Goal: Information Seeking & Learning: Compare options

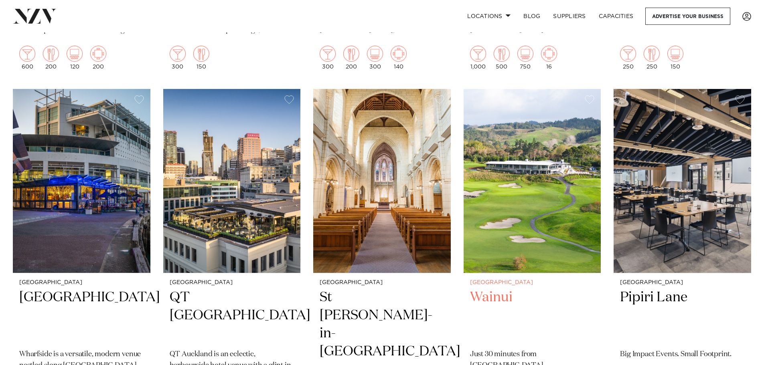
scroll to position [922, 0]
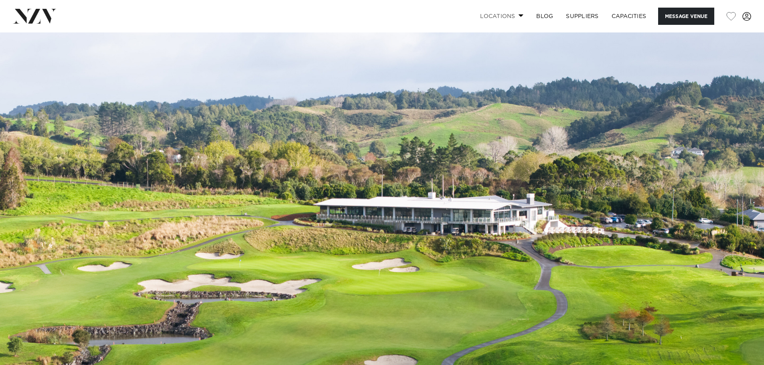
click at [509, 18] on link "Locations" at bounding box center [501, 16] width 56 height 17
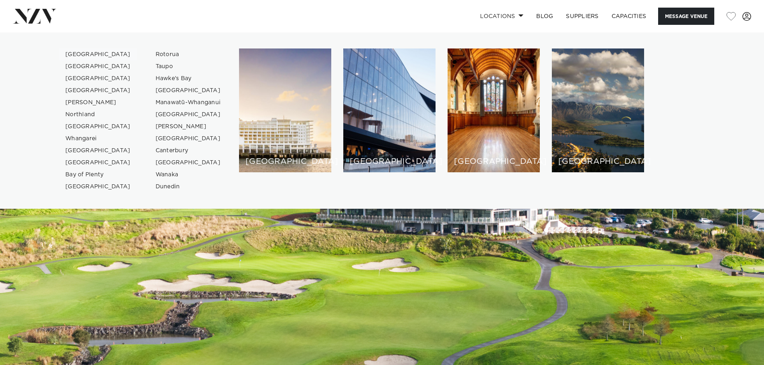
click at [85, 53] on link "[GEOGRAPHIC_DATA]" at bounding box center [98, 54] width 78 height 12
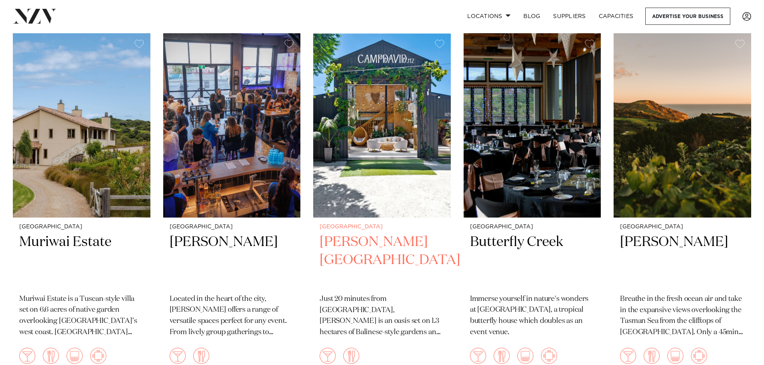
scroll to position [8176, 0]
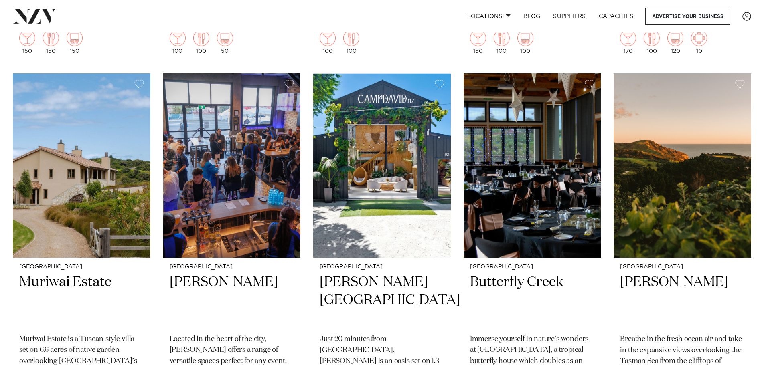
drag, startPoint x: 343, startPoint y: 259, endPoint x: 304, endPoint y: 252, distance: 39.7
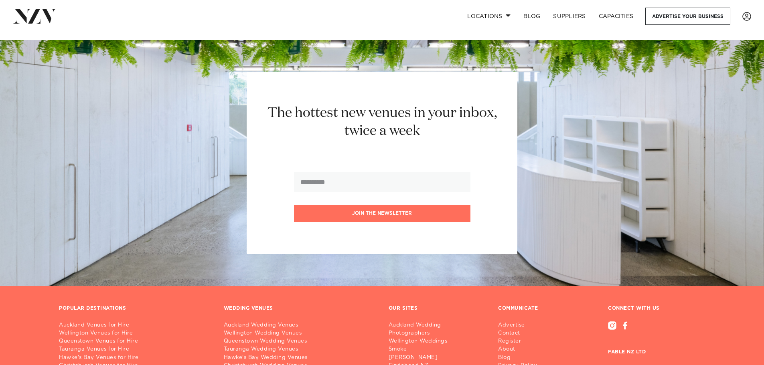
scroll to position [9419, 0]
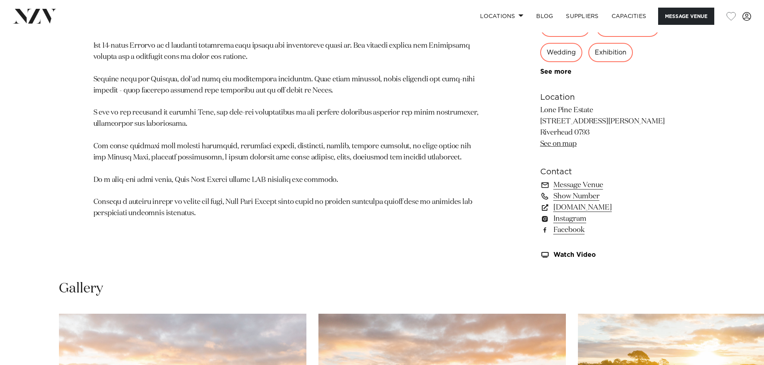
scroll to position [762, 0]
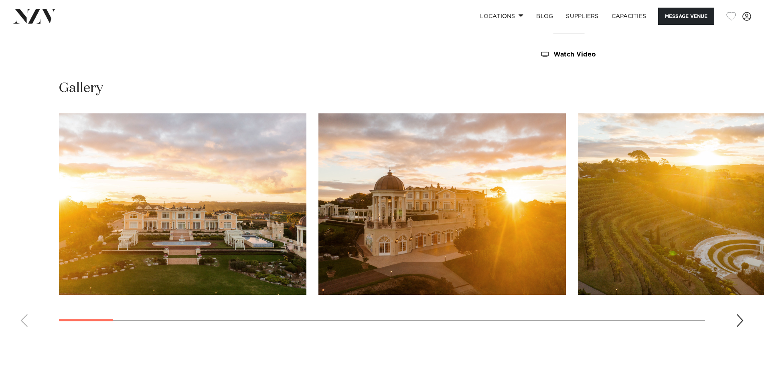
click at [738, 325] on swiper-container at bounding box center [382, 223] width 764 height 220
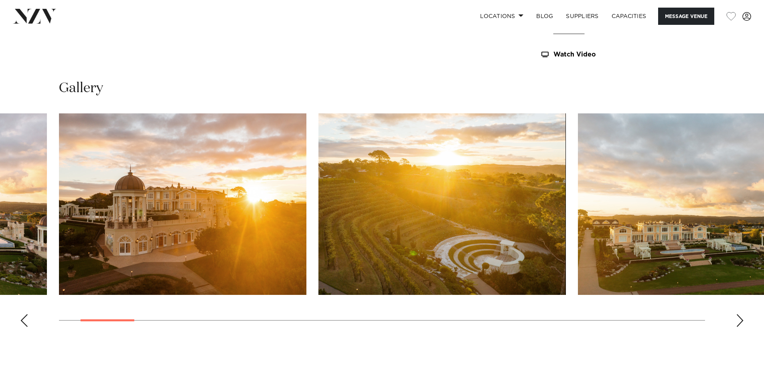
click at [733, 324] on swiper-container at bounding box center [382, 223] width 764 height 220
click at [738, 322] on div "Next slide" at bounding box center [739, 320] width 8 height 13
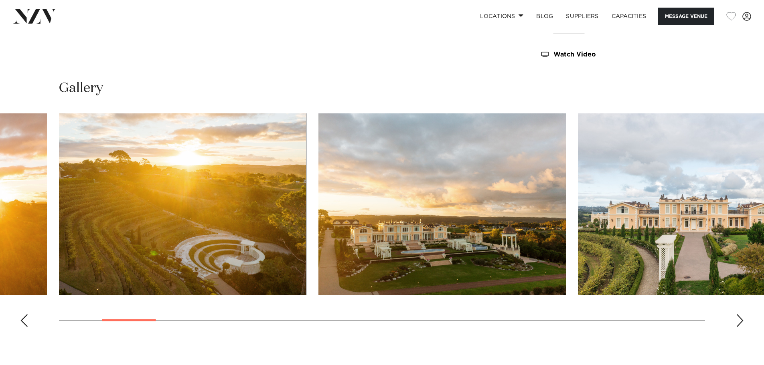
click at [738, 322] on div "Next slide" at bounding box center [739, 320] width 8 height 13
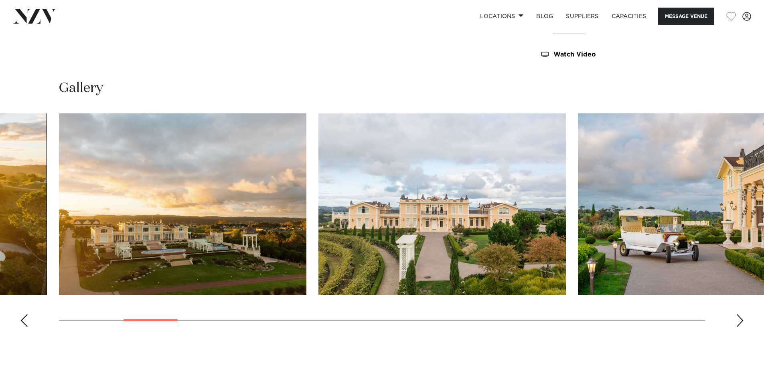
click at [738, 322] on div "Next slide" at bounding box center [739, 320] width 8 height 13
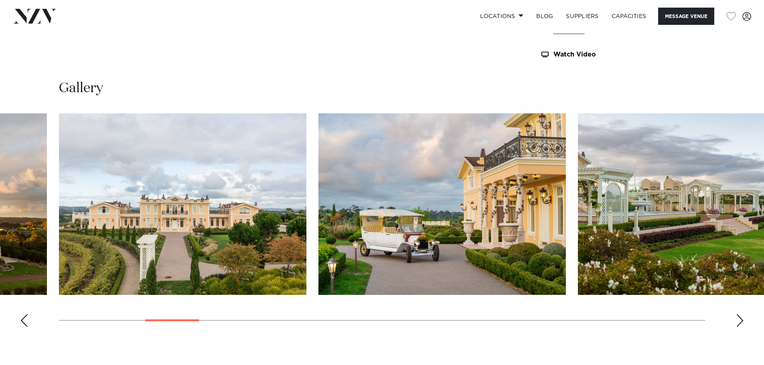
click at [738, 322] on div "Next slide" at bounding box center [739, 320] width 8 height 13
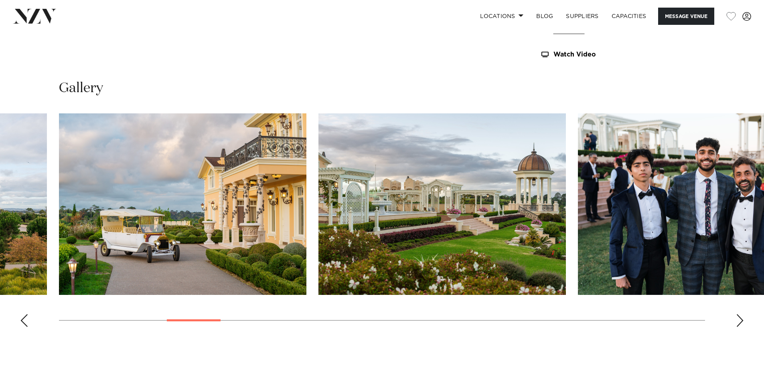
click at [738, 322] on div "Next slide" at bounding box center [739, 320] width 8 height 13
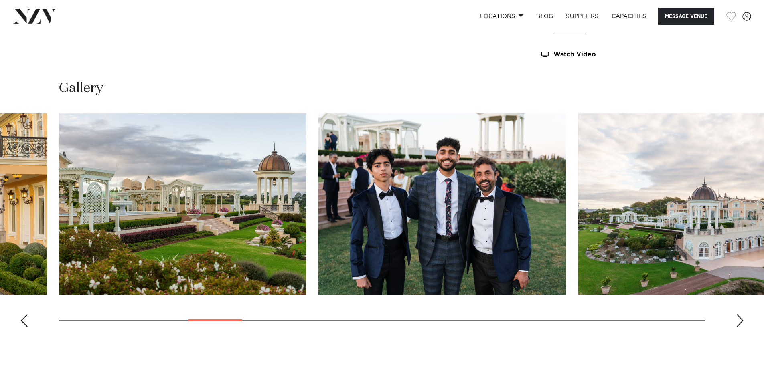
click at [738, 322] on div "Next slide" at bounding box center [739, 320] width 8 height 13
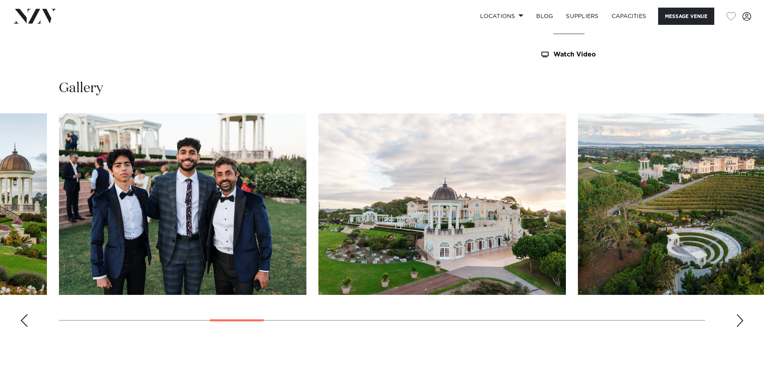
click at [738, 322] on div "Next slide" at bounding box center [739, 320] width 8 height 13
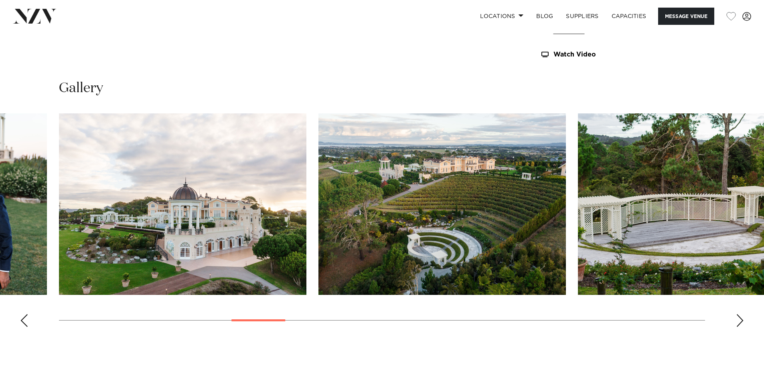
click at [738, 322] on div "Next slide" at bounding box center [739, 320] width 8 height 13
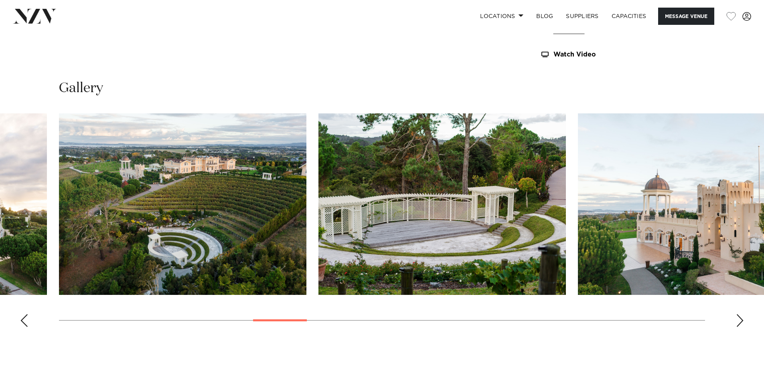
click at [738, 322] on div "Next slide" at bounding box center [739, 320] width 8 height 13
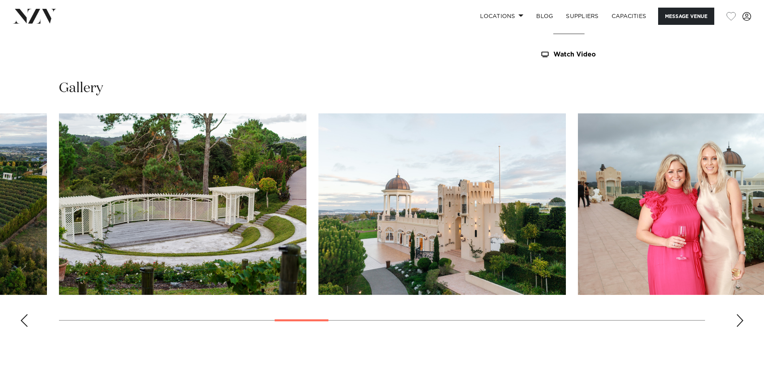
click at [738, 322] on div "Next slide" at bounding box center [739, 320] width 8 height 13
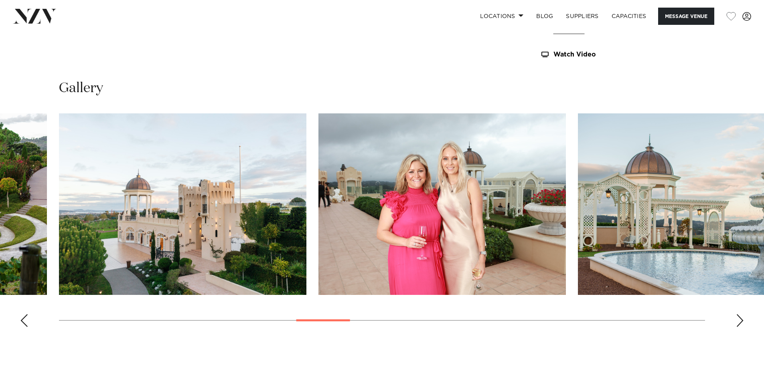
click at [738, 322] on div "Next slide" at bounding box center [739, 320] width 8 height 13
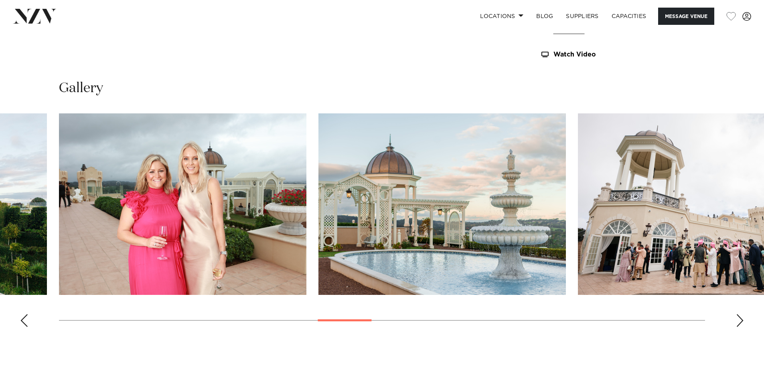
click at [738, 322] on div "Next slide" at bounding box center [739, 320] width 8 height 13
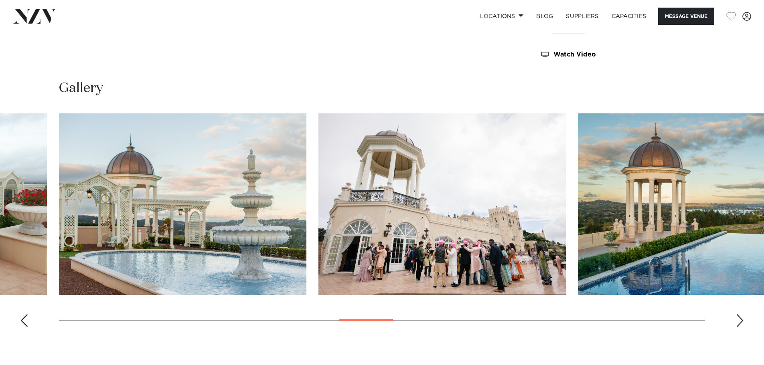
click at [738, 322] on div "Next slide" at bounding box center [739, 320] width 8 height 13
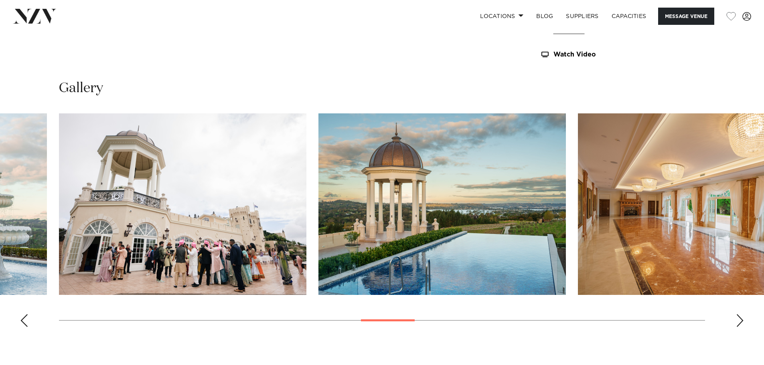
click at [738, 322] on div "Next slide" at bounding box center [739, 320] width 8 height 13
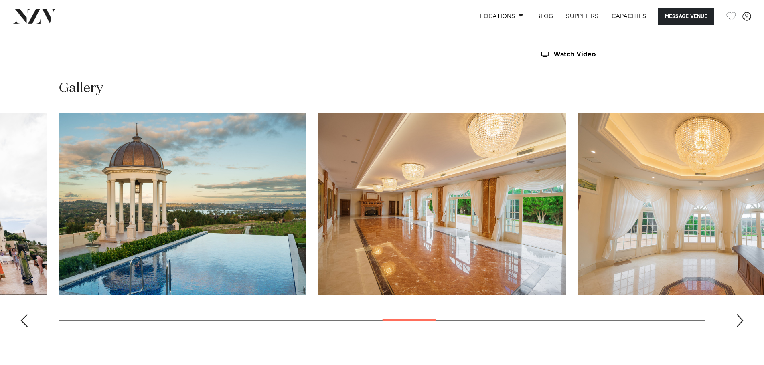
click at [738, 322] on div "Next slide" at bounding box center [739, 320] width 8 height 13
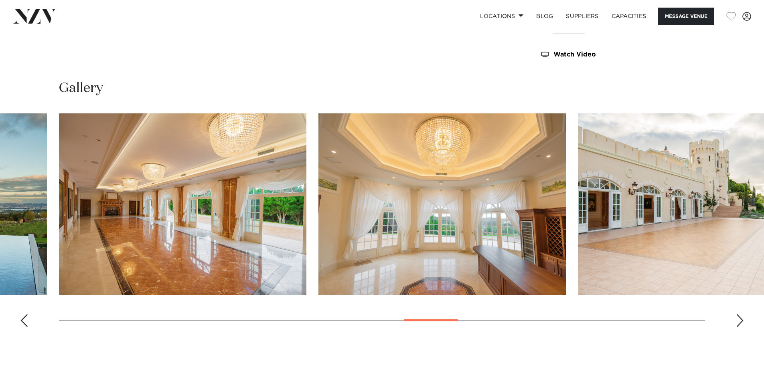
click at [738, 322] on div "Next slide" at bounding box center [739, 320] width 8 height 13
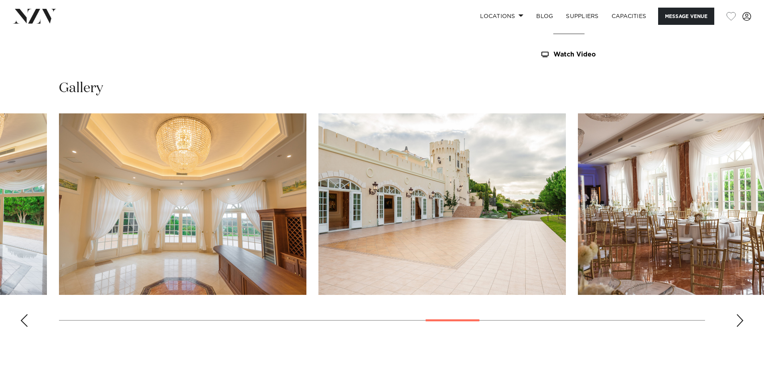
click at [738, 322] on div "Next slide" at bounding box center [739, 320] width 8 height 13
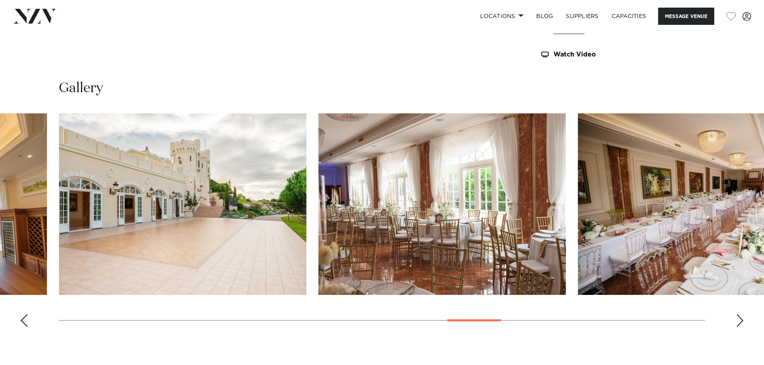
click at [738, 322] on div "Next slide" at bounding box center [739, 320] width 8 height 13
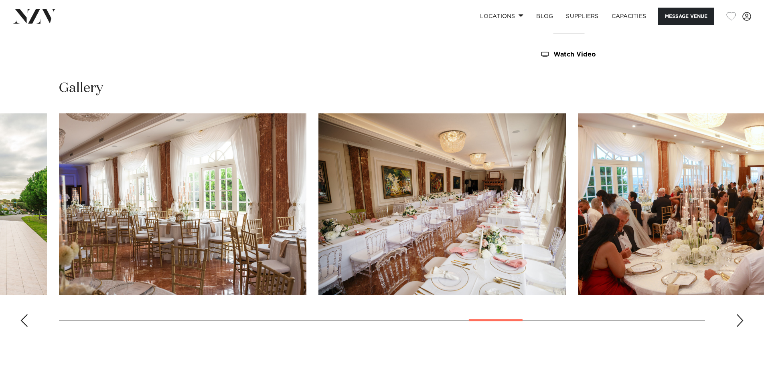
click at [738, 322] on div "Next slide" at bounding box center [739, 320] width 8 height 13
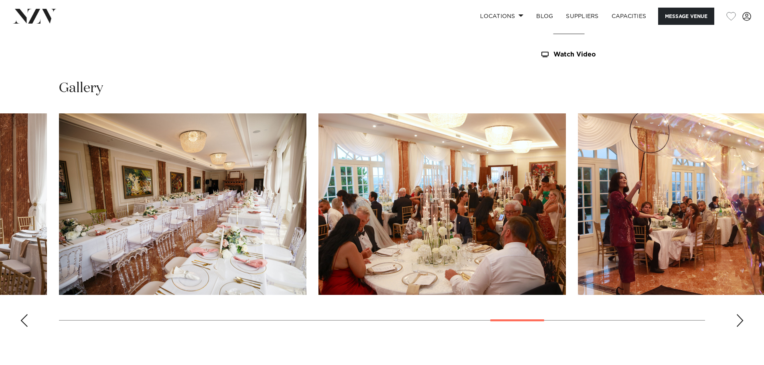
click at [738, 322] on div "Next slide" at bounding box center [739, 320] width 8 height 13
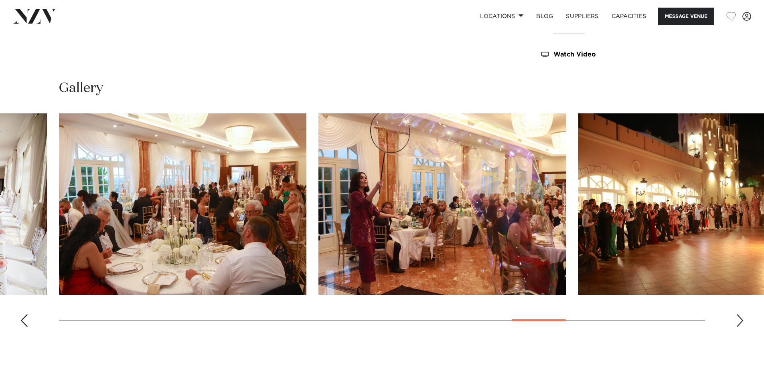
click at [738, 322] on div "Next slide" at bounding box center [739, 320] width 8 height 13
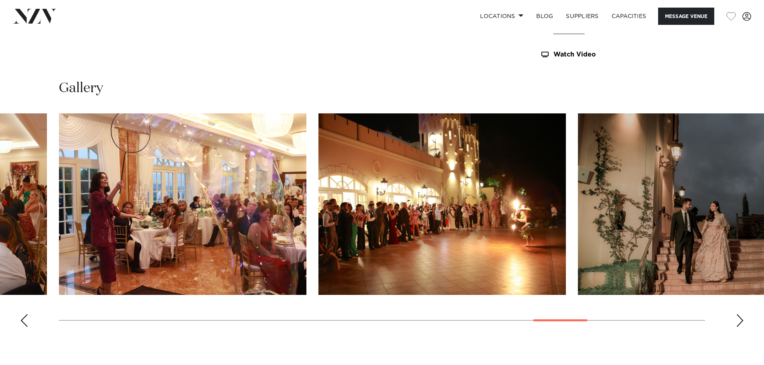
click at [738, 322] on div "Next slide" at bounding box center [739, 320] width 8 height 13
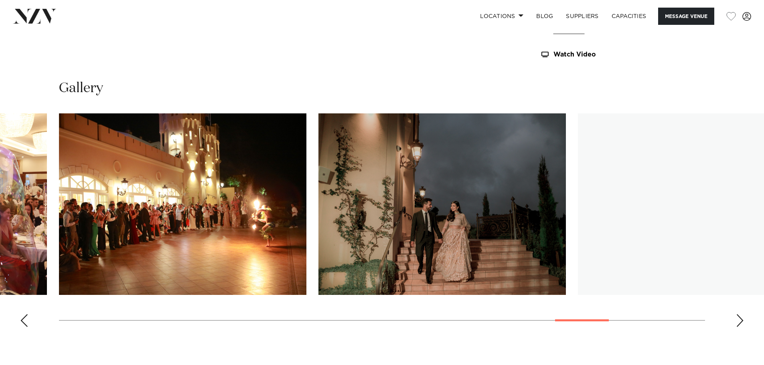
click at [738, 322] on div "Next slide" at bounding box center [739, 320] width 8 height 13
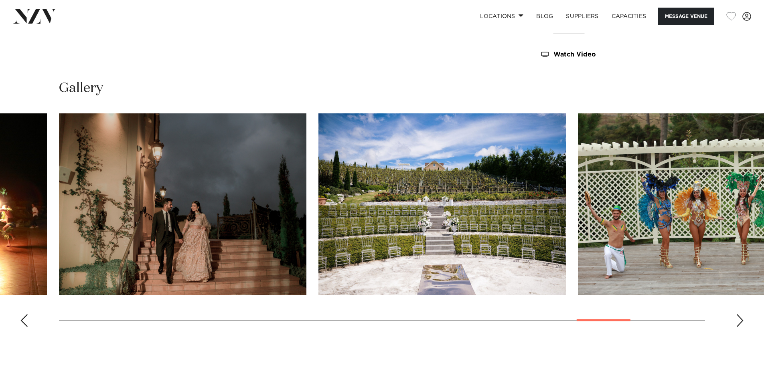
click at [738, 322] on div "Next slide" at bounding box center [739, 320] width 8 height 13
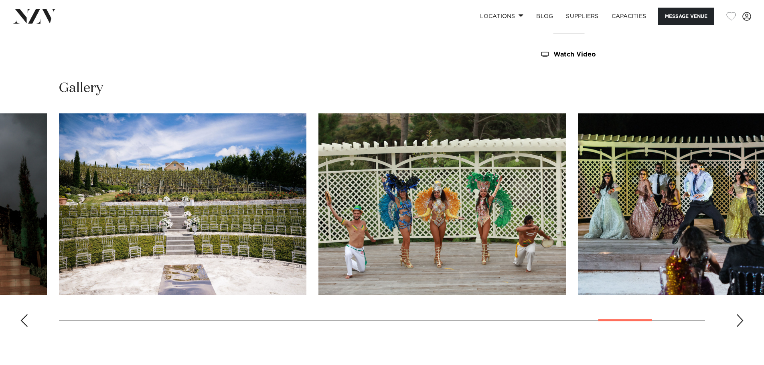
click at [738, 322] on div "Next slide" at bounding box center [739, 320] width 8 height 13
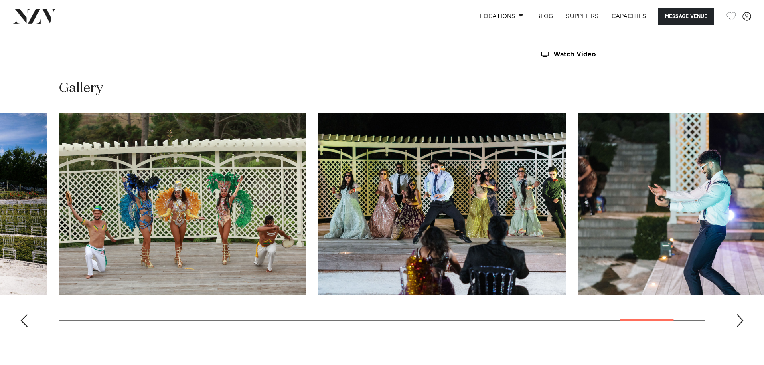
click at [738, 322] on div "Next slide" at bounding box center [739, 320] width 8 height 13
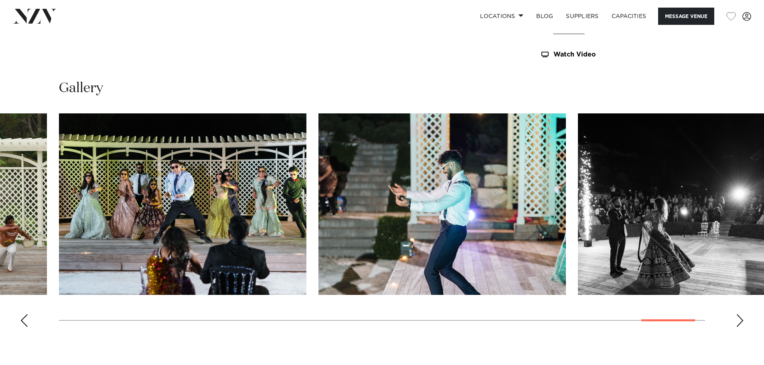
click at [738, 322] on div "Next slide" at bounding box center [739, 320] width 8 height 13
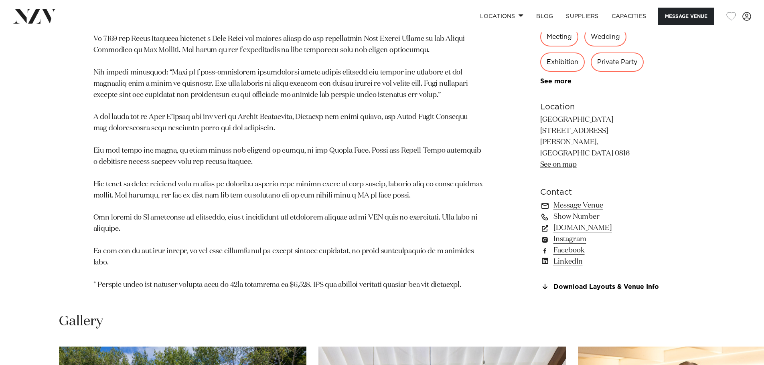
scroll to position [922, 0]
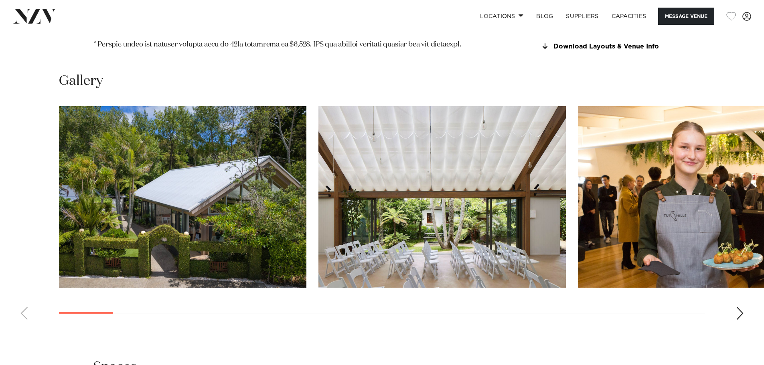
click at [737, 307] on div "Next slide" at bounding box center [739, 313] width 8 height 13
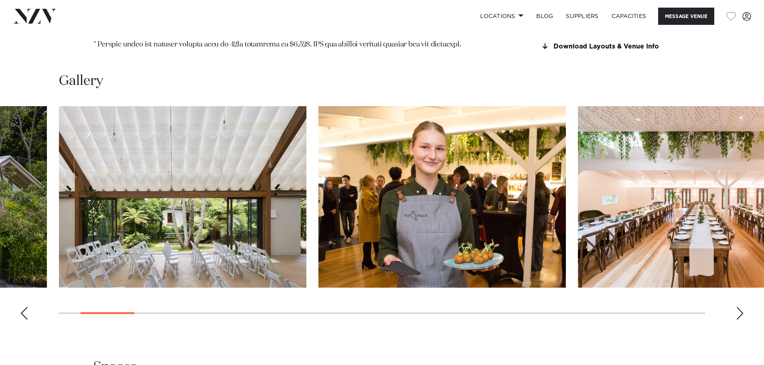
click at [737, 307] on div "Next slide" at bounding box center [739, 313] width 8 height 13
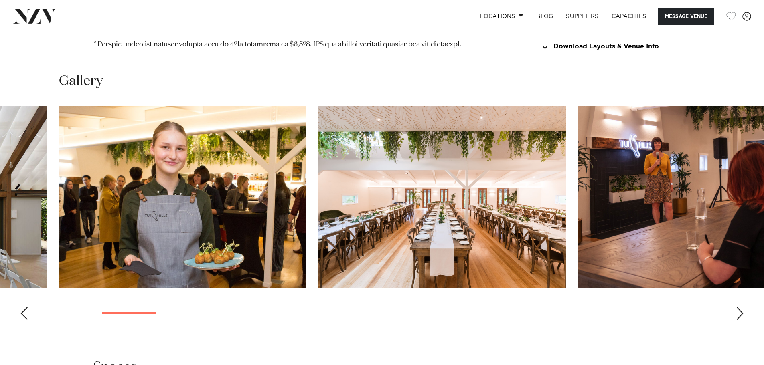
click at [737, 307] on div "Next slide" at bounding box center [739, 313] width 8 height 13
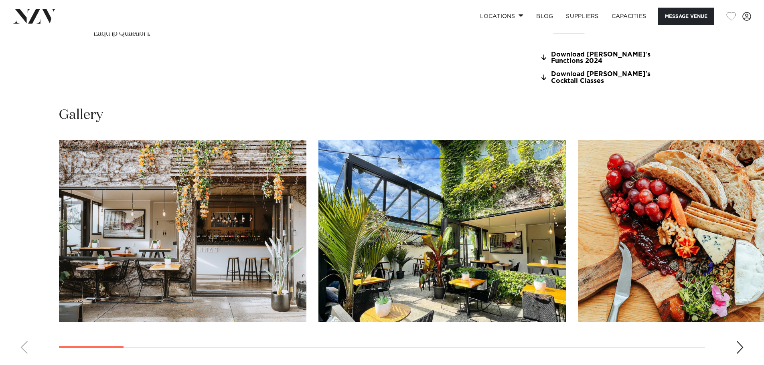
scroll to position [842, 0]
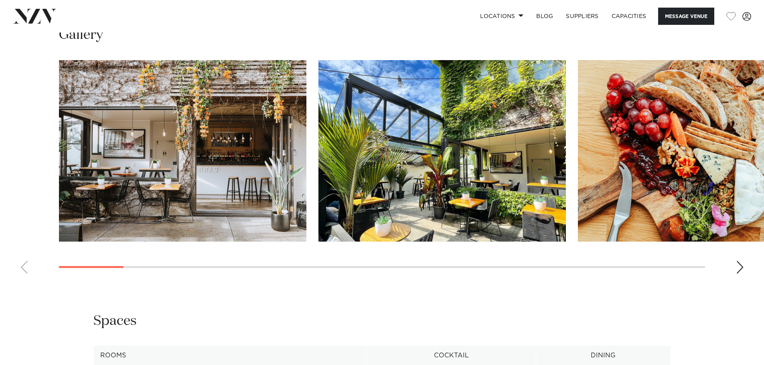
click at [739, 274] on div "Next slide" at bounding box center [739, 267] width 8 height 13
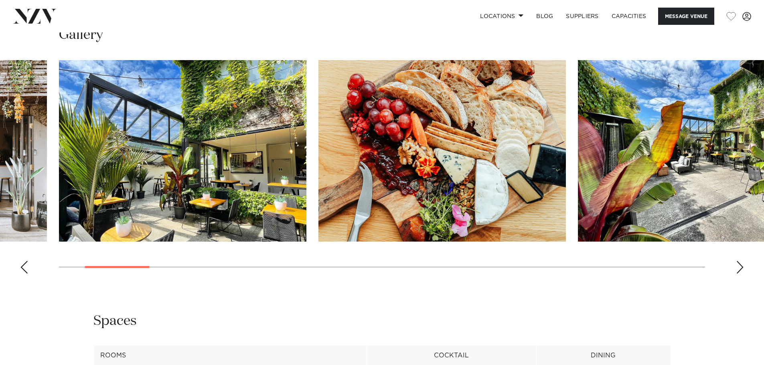
click at [739, 274] on div "Next slide" at bounding box center [739, 267] width 8 height 13
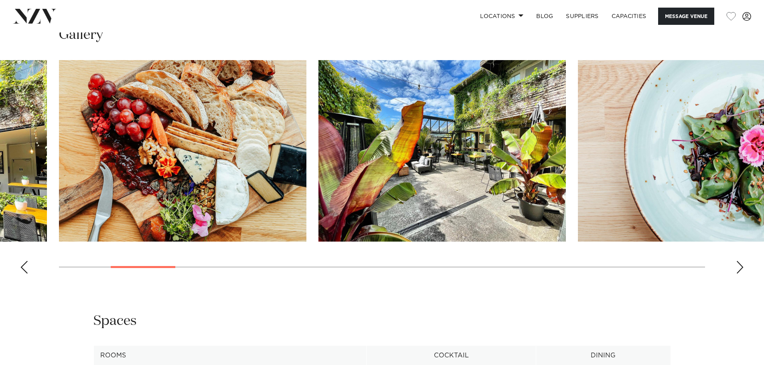
click at [739, 274] on div "Next slide" at bounding box center [739, 267] width 8 height 13
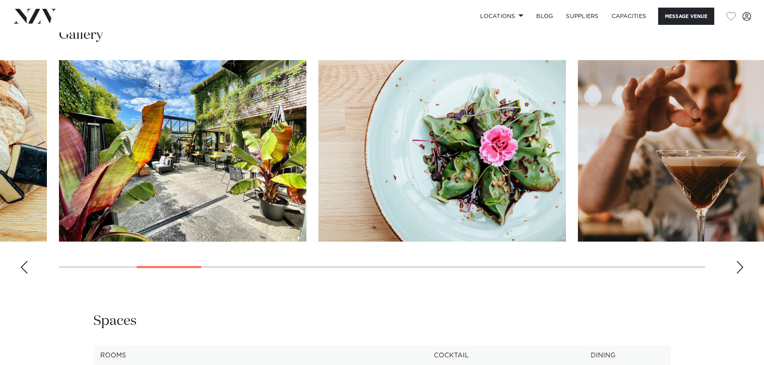
click at [739, 274] on div "Next slide" at bounding box center [739, 267] width 8 height 13
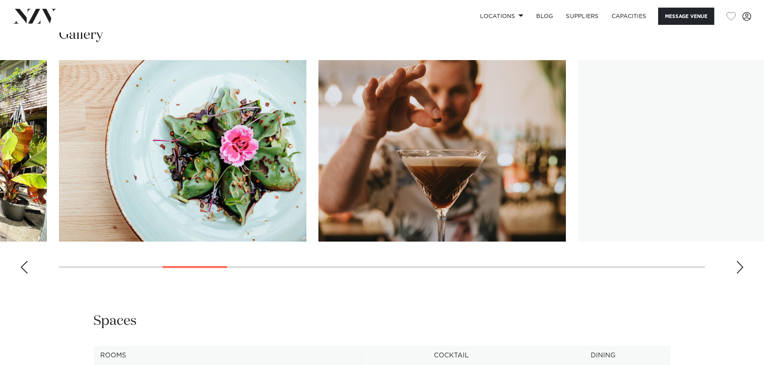
click at [739, 274] on div "Next slide" at bounding box center [739, 267] width 8 height 13
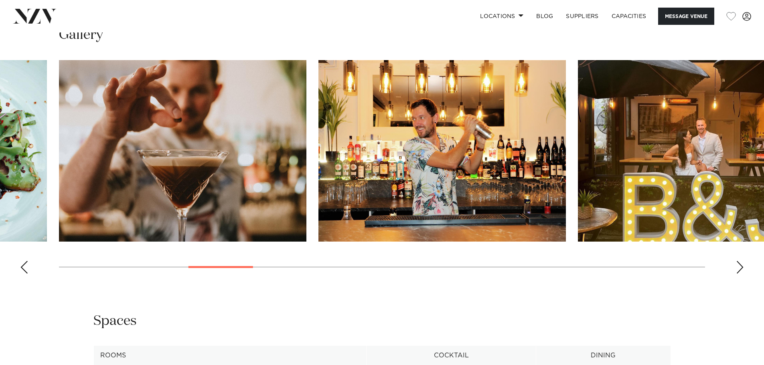
click at [732, 280] on swiper-container at bounding box center [382, 170] width 764 height 220
click at [740, 274] on div "Next slide" at bounding box center [739, 267] width 8 height 13
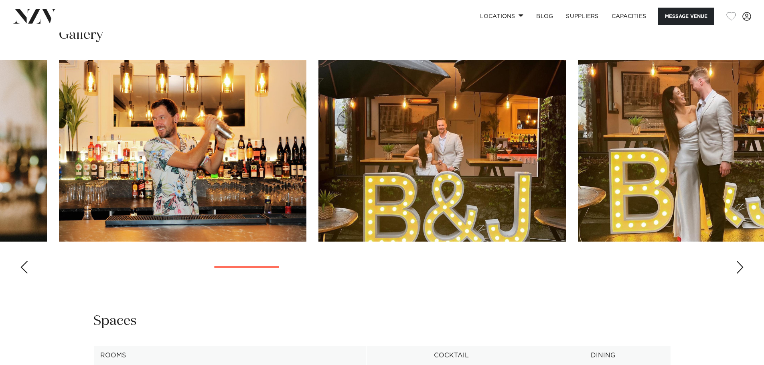
click at [740, 274] on div "Next slide" at bounding box center [739, 267] width 8 height 13
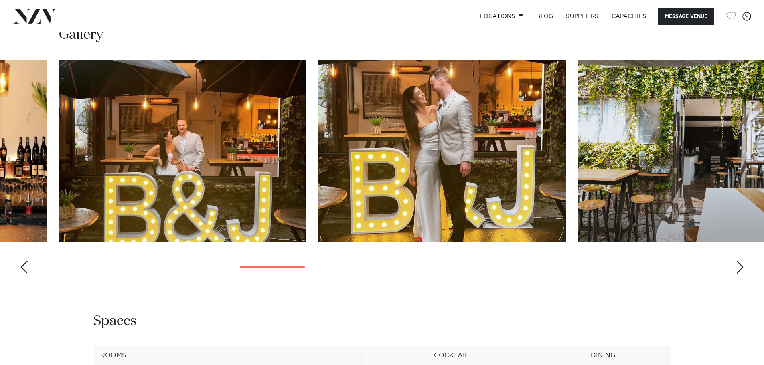
scroll to position [641, 0]
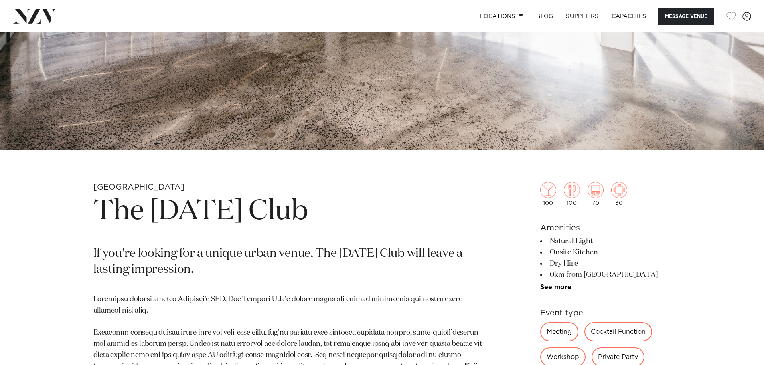
scroll to position [441, 0]
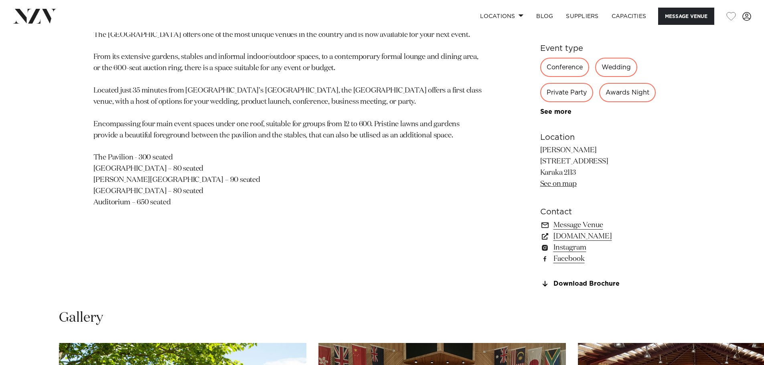
scroll to position [561, 0]
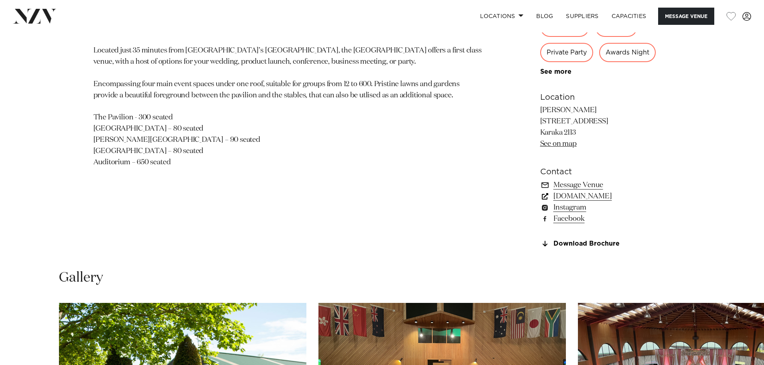
click at [618, 196] on link "[DOMAIN_NAME]" at bounding box center [605, 196] width 131 height 11
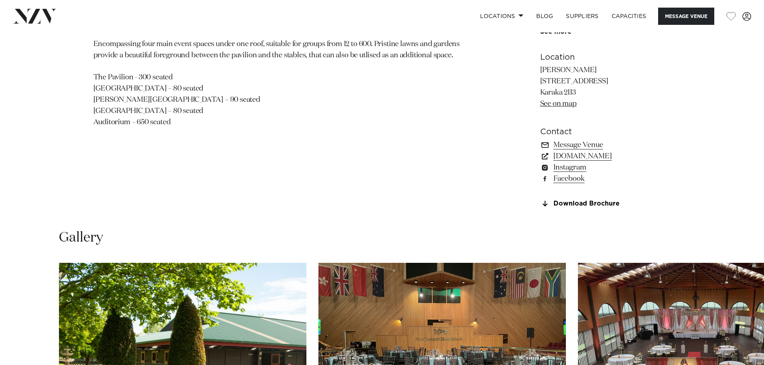
scroll to position [842, 0]
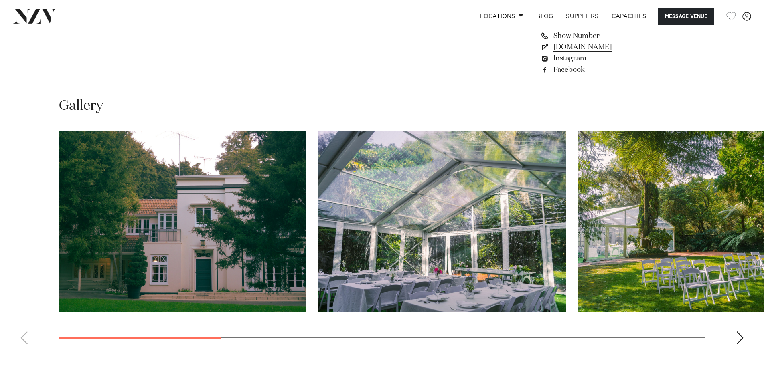
scroll to position [762, 0]
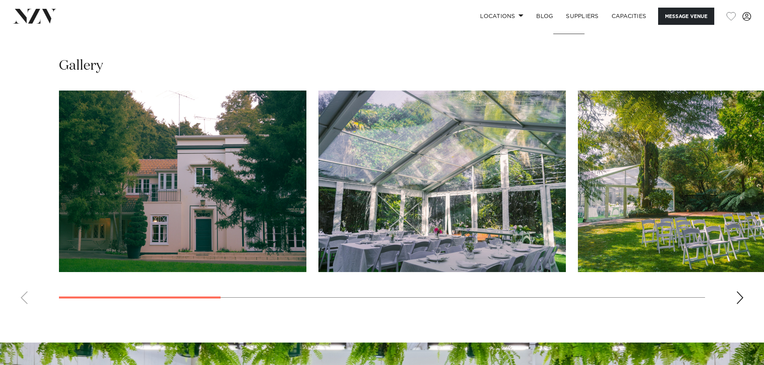
click at [737, 291] on swiper-container at bounding box center [382, 201] width 764 height 220
click at [738, 293] on div "Next slide" at bounding box center [739, 297] width 8 height 13
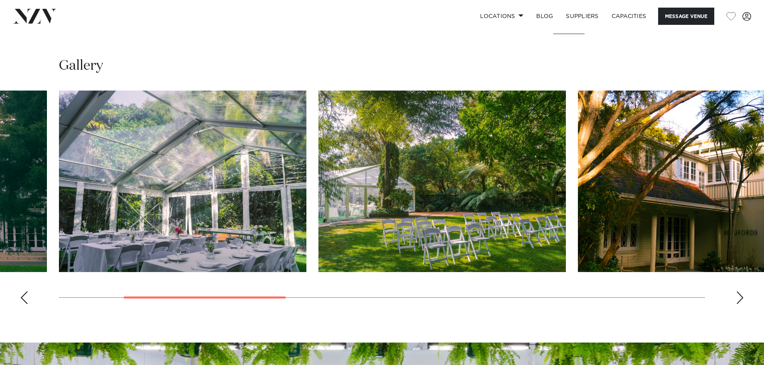
click at [738, 293] on div "Next slide" at bounding box center [739, 297] width 8 height 13
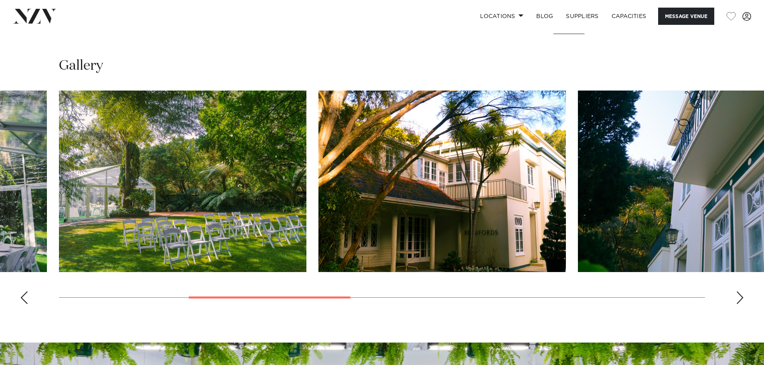
click at [738, 293] on div "Next slide" at bounding box center [739, 297] width 8 height 13
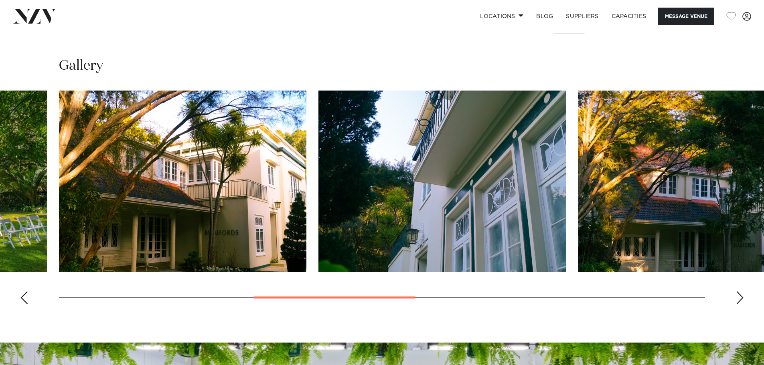
click at [738, 293] on div "Next slide" at bounding box center [739, 297] width 8 height 13
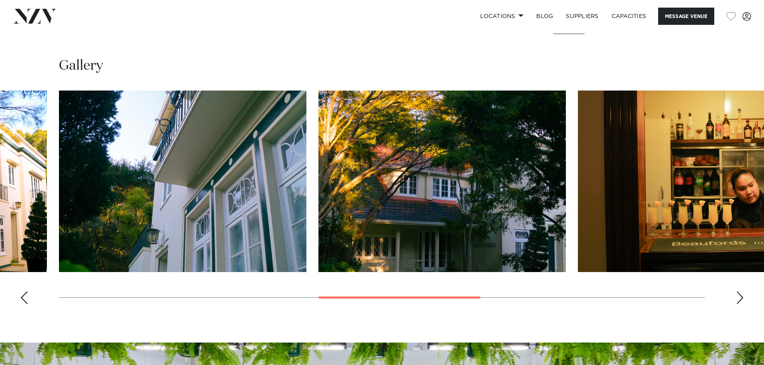
click at [738, 293] on div "Next slide" at bounding box center [739, 297] width 8 height 13
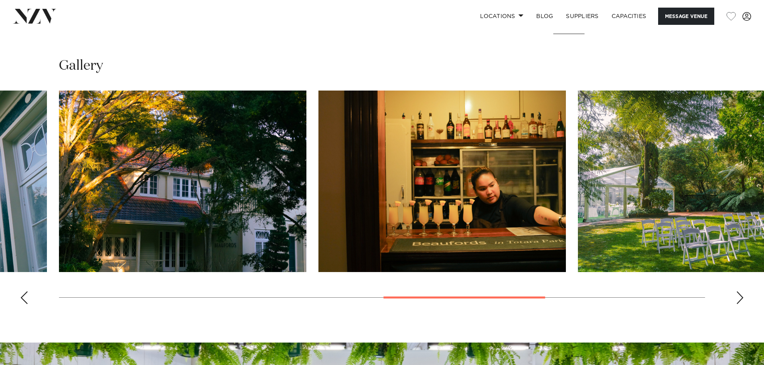
click at [738, 293] on div "Next slide" at bounding box center [739, 297] width 8 height 13
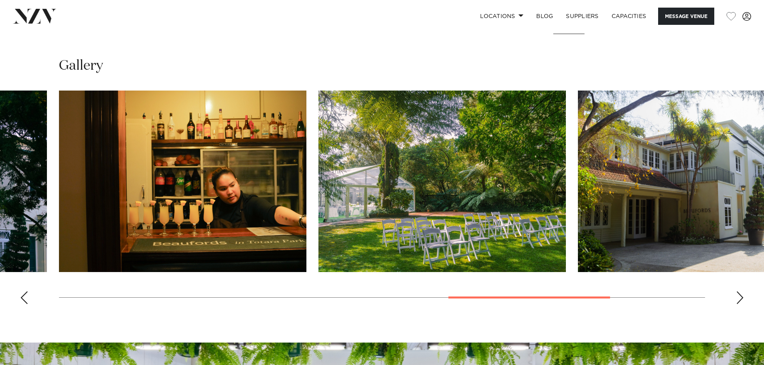
click at [738, 293] on div "Next slide" at bounding box center [739, 297] width 8 height 13
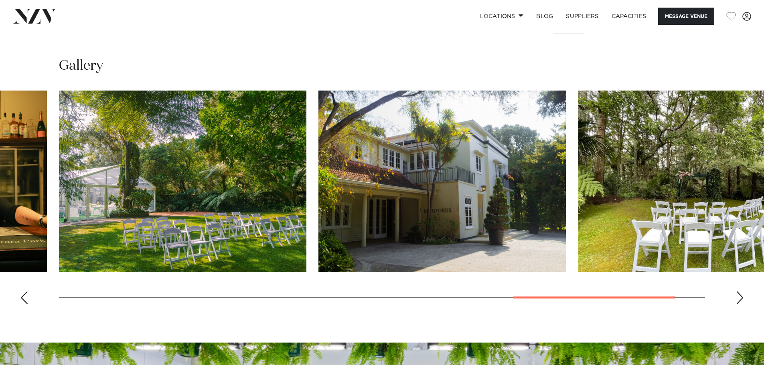
click at [738, 293] on div "Next slide" at bounding box center [739, 297] width 8 height 13
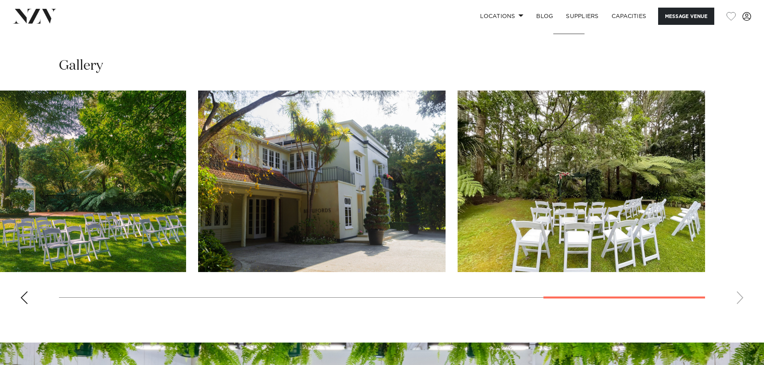
click at [738, 293] on swiper-container at bounding box center [382, 201] width 764 height 220
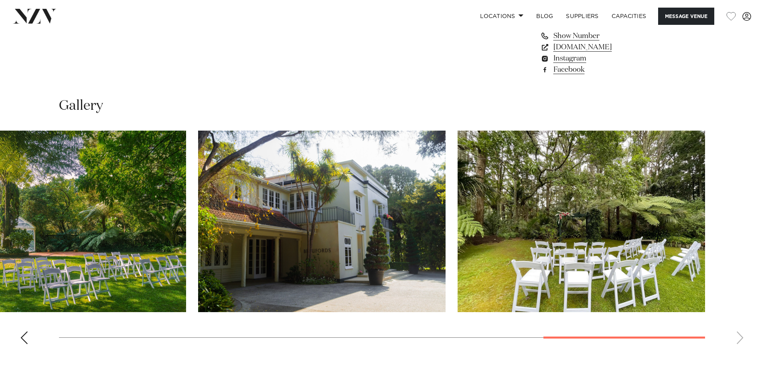
scroll to position [481, 0]
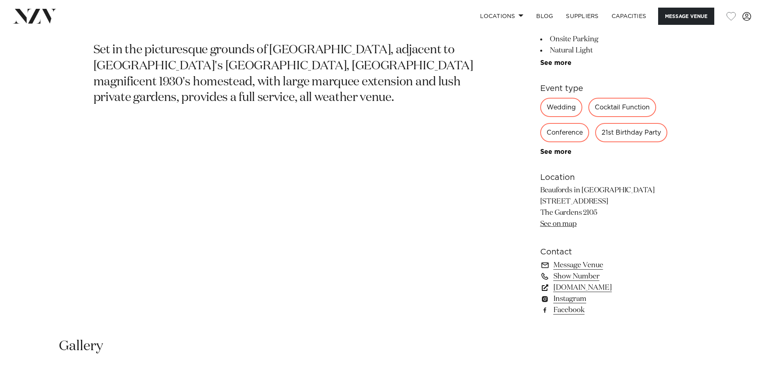
click at [589, 288] on link "[DOMAIN_NAME]" at bounding box center [605, 287] width 131 height 11
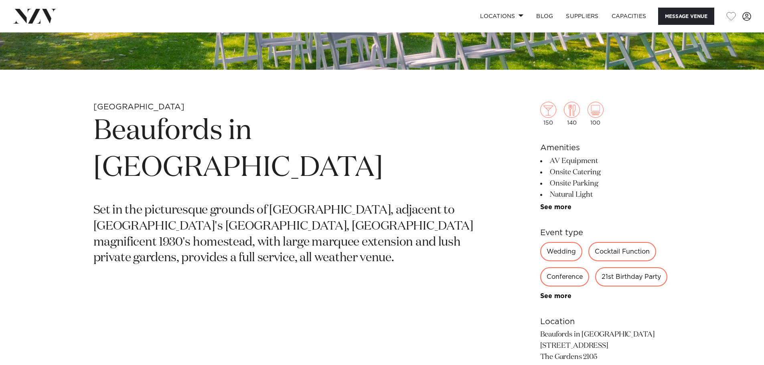
scroll to position [80, 0]
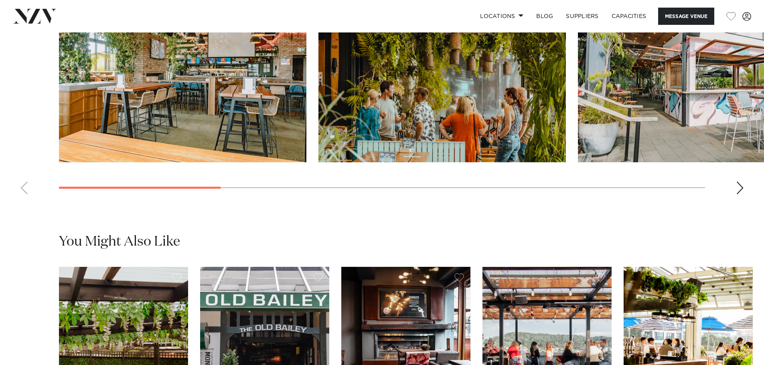
scroll to position [802, 0]
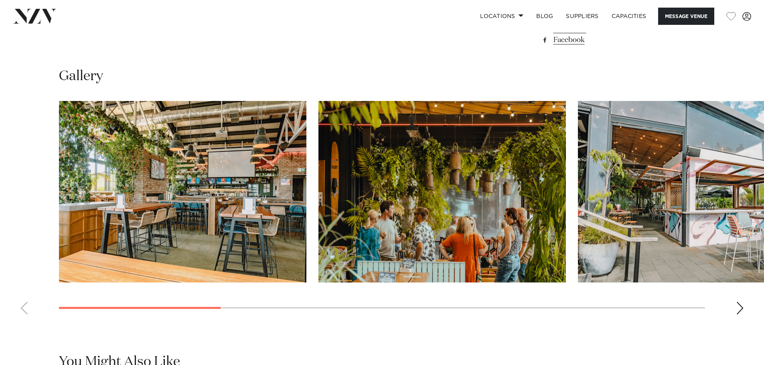
click at [740, 311] on div "Next slide" at bounding box center [739, 308] width 8 height 13
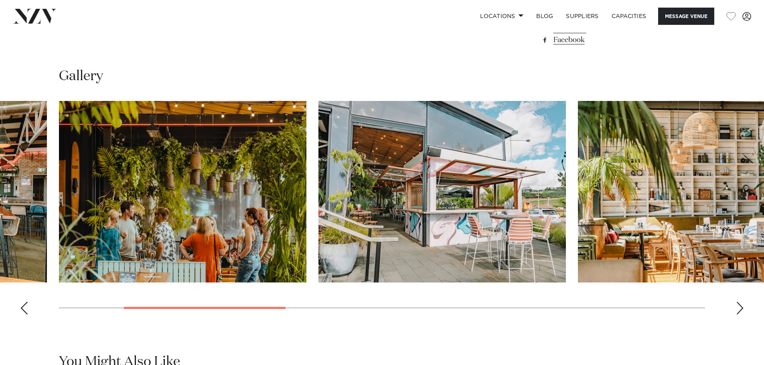
click at [740, 305] on div "Next slide" at bounding box center [739, 308] width 8 height 13
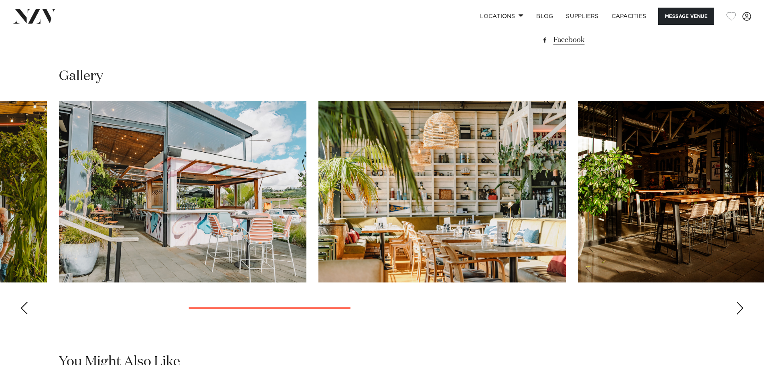
click at [740, 303] on div "Next slide" at bounding box center [739, 308] width 8 height 13
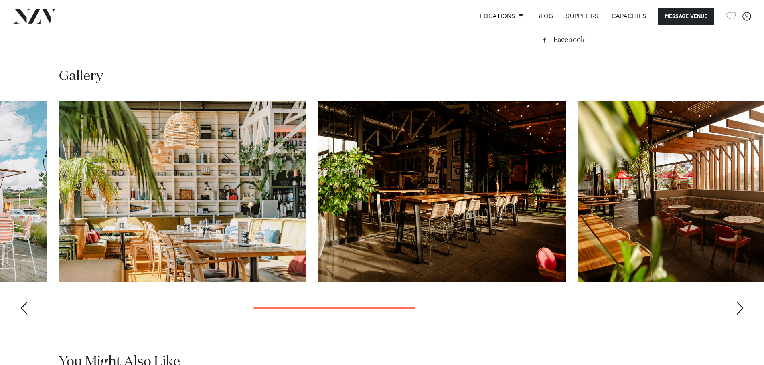
click at [740, 303] on div "Next slide" at bounding box center [739, 308] width 8 height 13
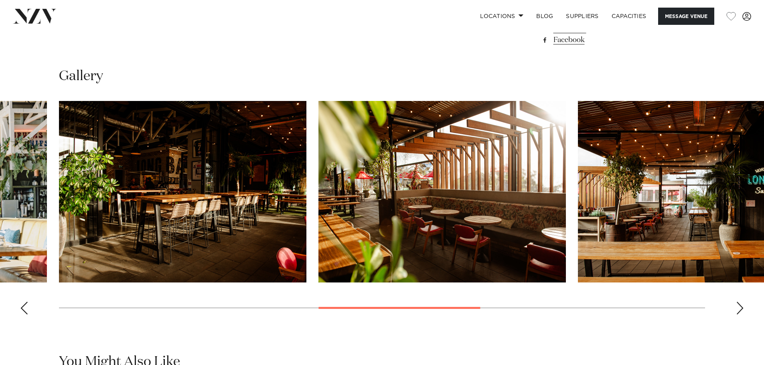
click at [740, 303] on div "Next slide" at bounding box center [739, 308] width 8 height 13
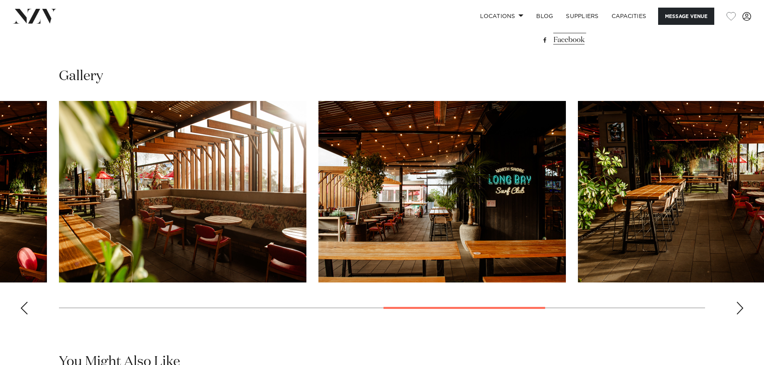
click at [740, 303] on div "Next slide" at bounding box center [739, 308] width 8 height 13
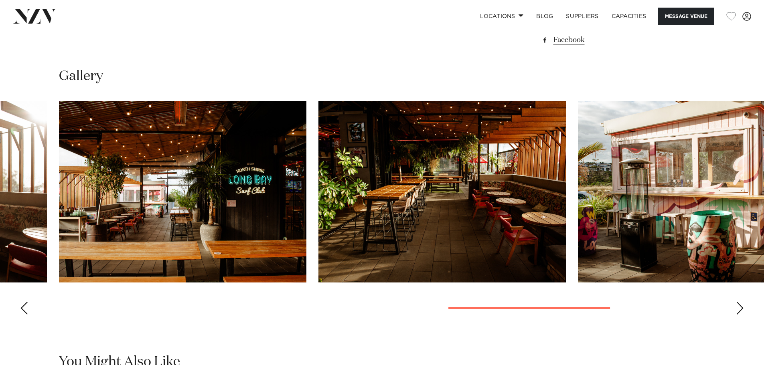
click at [740, 303] on div "Next slide" at bounding box center [739, 308] width 8 height 13
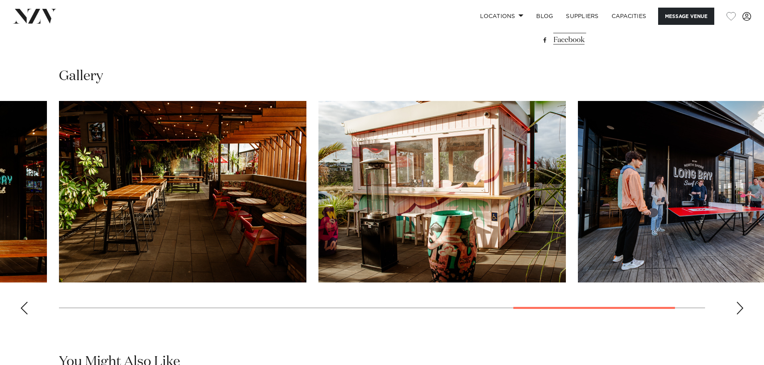
click at [740, 303] on div "Next slide" at bounding box center [739, 308] width 8 height 13
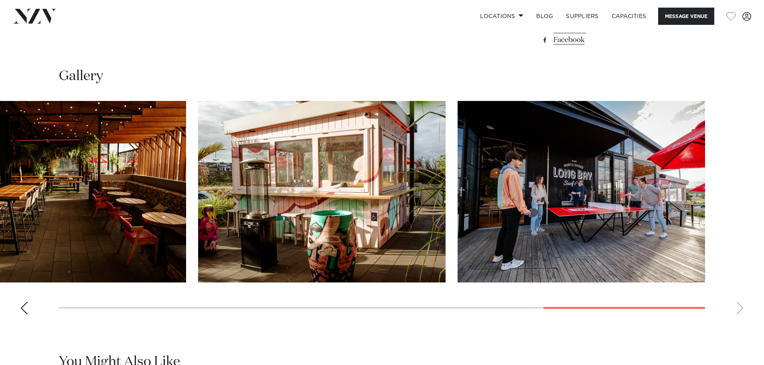
click at [740, 303] on swiper-container at bounding box center [382, 211] width 764 height 220
